Goal: Communication & Community: Answer question/provide support

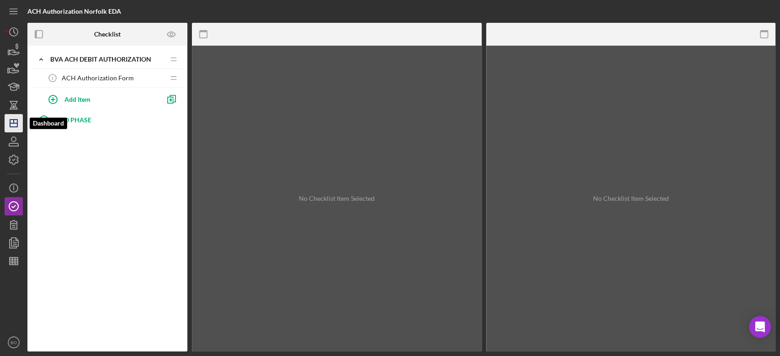
click at [16, 126] on icon "Icon/Dashboard" at bounding box center [13, 123] width 23 height 23
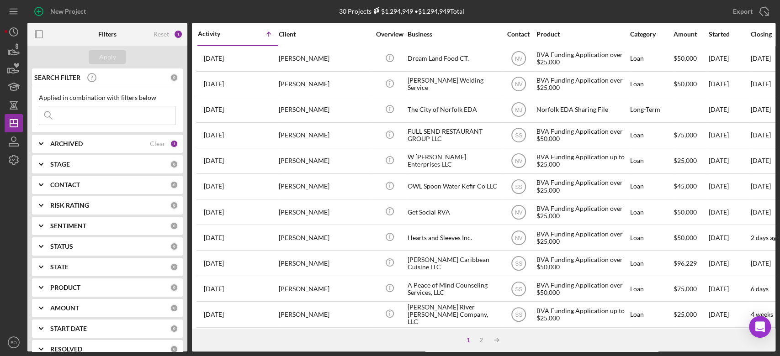
click at [116, 144] on div "ARCHIVED" at bounding box center [100, 143] width 100 height 7
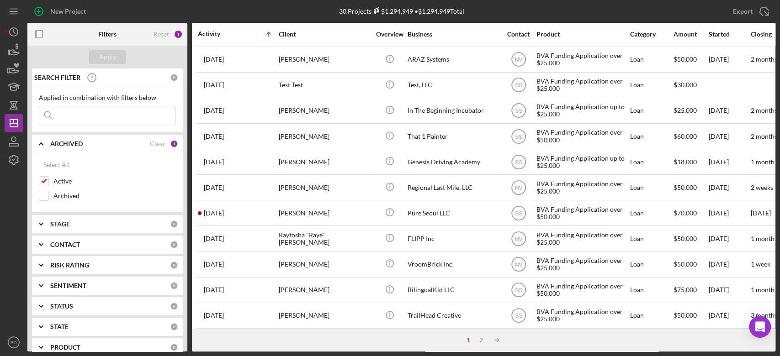
scroll to position [365, 0]
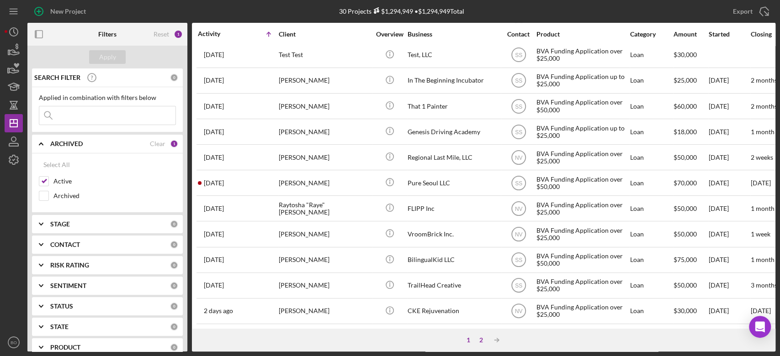
click at [479, 339] on div "2" at bounding box center [481, 340] width 13 height 7
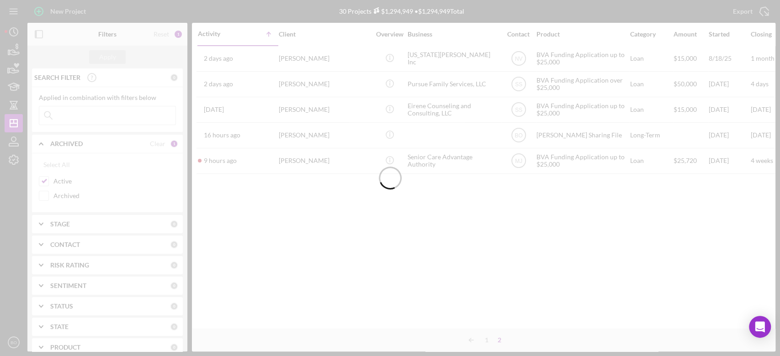
scroll to position [0, 0]
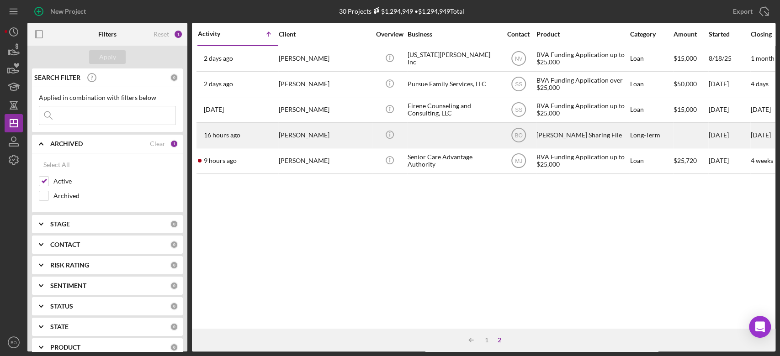
click at [340, 137] on div "[PERSON_NAME]" at bounding box center [324, 135] width 91 height 24
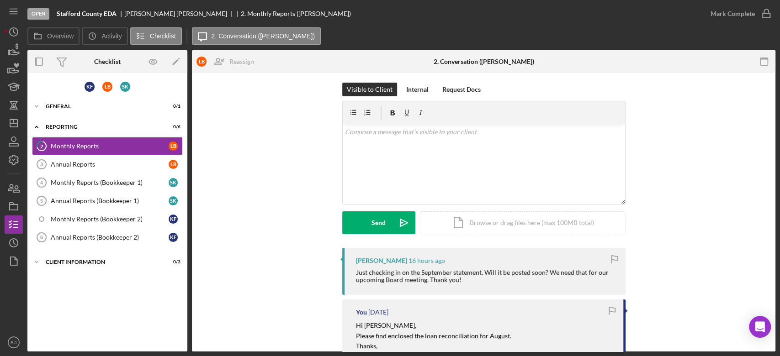
scroll to position [5, 0]
drag, startPoint x: 384, startPoint y: 146, endPoint x: 453, endPoint y: 218, distance: 99.8
click at [384, 146] on div "v Color teal Color pink Remove color Add row above Add row below Add column bef…" at bounding box center [484, 164] width 282 height 80
click at [473, 225] on div "Icon/Document Browse or drag files here (max 100MB total) Tap to choose files o…" at bounding box center [523, 222] width 206 height 23
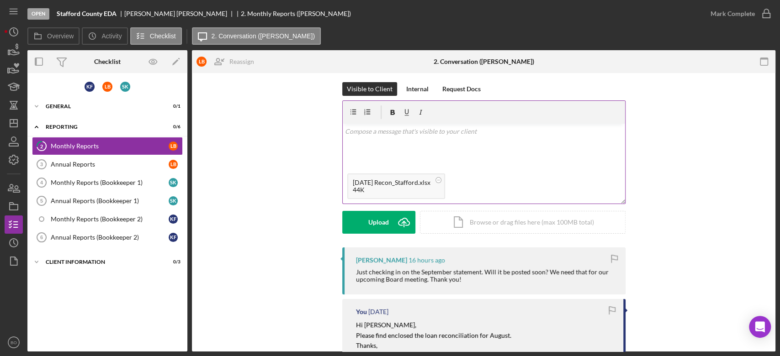
click at [391, 131] on p at bounding box center [483, 132] width 277 height 10
click at [370, 133] on p "Hi [PERSON_NAME], Please find it attached. I have also sent it via email. Sorry…" at bounding box center [483, 132] width 277 height 10
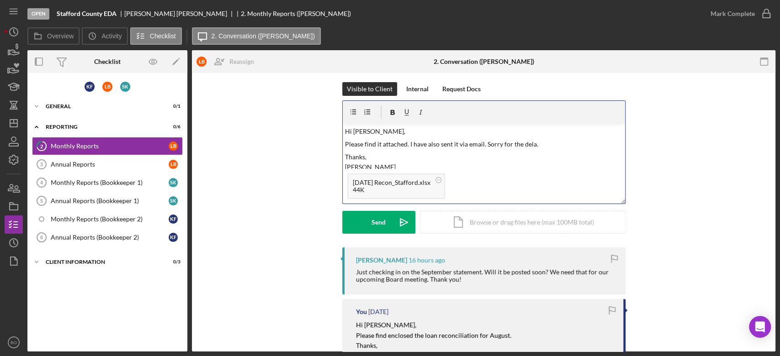
click at [531, 144] on p "Please find it attached. I have also sent it via email. Sorry for the dela." at bounding box center [483, 144] width 277 height 10
click at [404, 157] on p "Thanks, [PERSON_NAME]" at bounding box center [483, 162] width 277 height 21
click at [379, 144] on p "Please find it attached. I have also sent it via email. Sorry for the delay." at bounding box center [483, 144] width 277 height 10
click at [484, 144] on p "Please find it attached. I have also sent it via email. Sorry for the delay." at bounding box center [483, 144] width 277 height 10
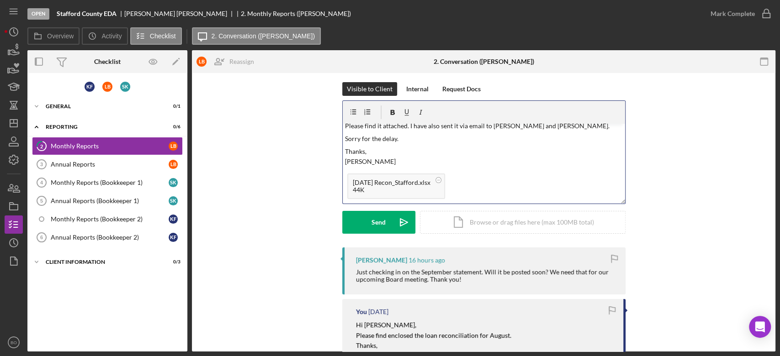
scroll to position [7, 0]
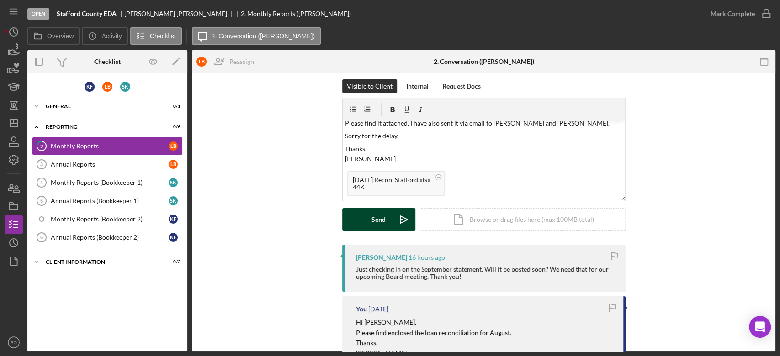
click at [384, 227] on div "Send" at bounding box center [378, 219] width 14 height 23
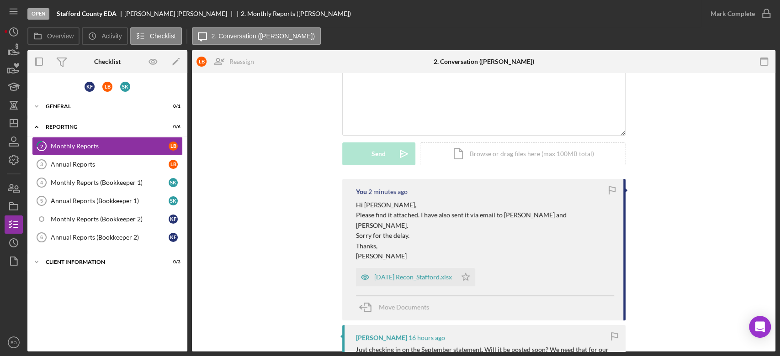
scroll to position [0, 0]
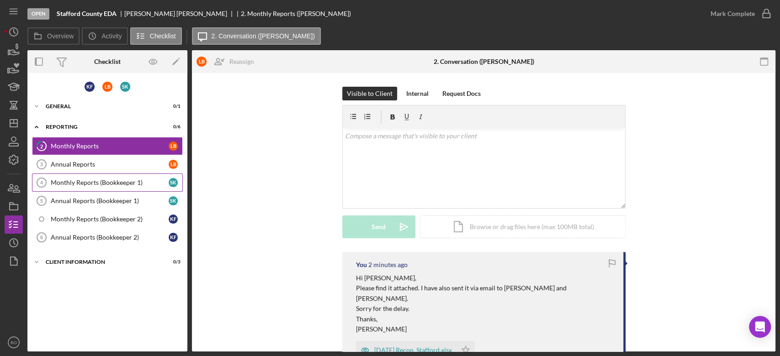
click at [88, 185] on div "Monthly Reports (Bookkeeper 1)" at bounding box center [110, 182] width 118 height 7
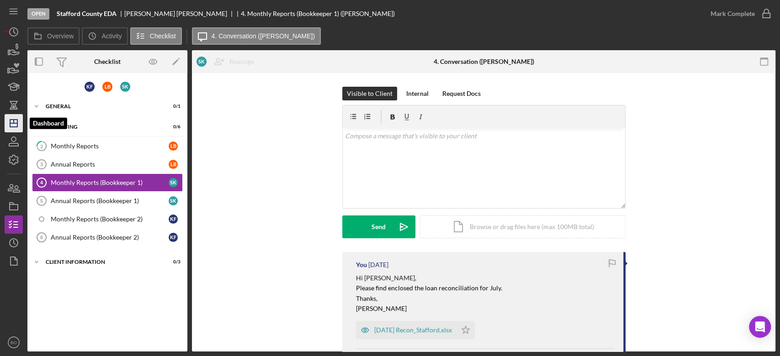
click at [12, 117] on icon "Icon/Dashboard" at bounding box center [13, 123] width 23 height 23
